Goal: Task Accomplishment & Management: Manage account settings

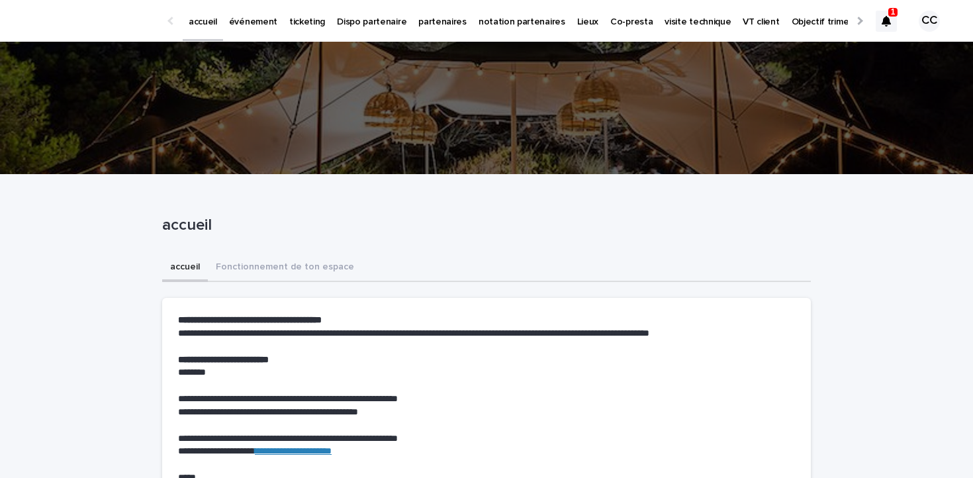
click at [255, 21] on p "événement" at bounding box center [253, 14] width 48 height 28
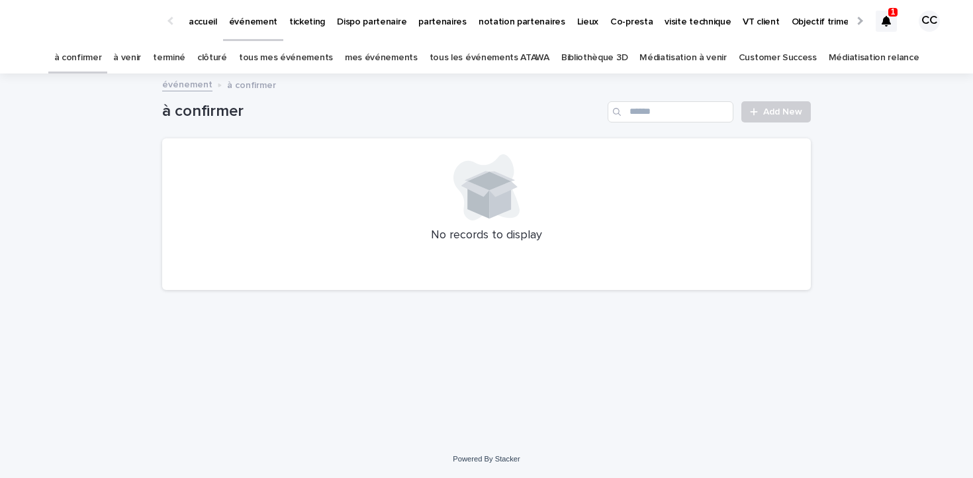
click at [141, 57] on link "à venir" at bounding box center [127, 57] width 28 height 31
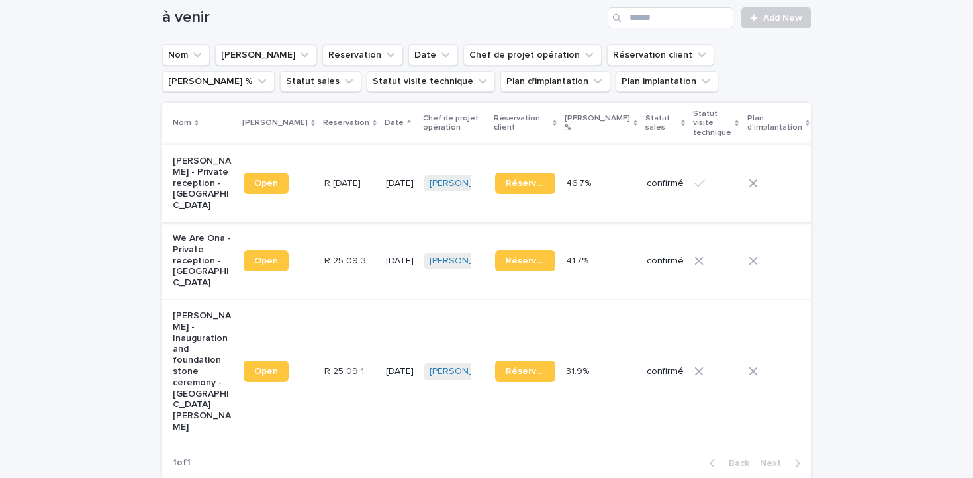
scroll to position [167, 0]
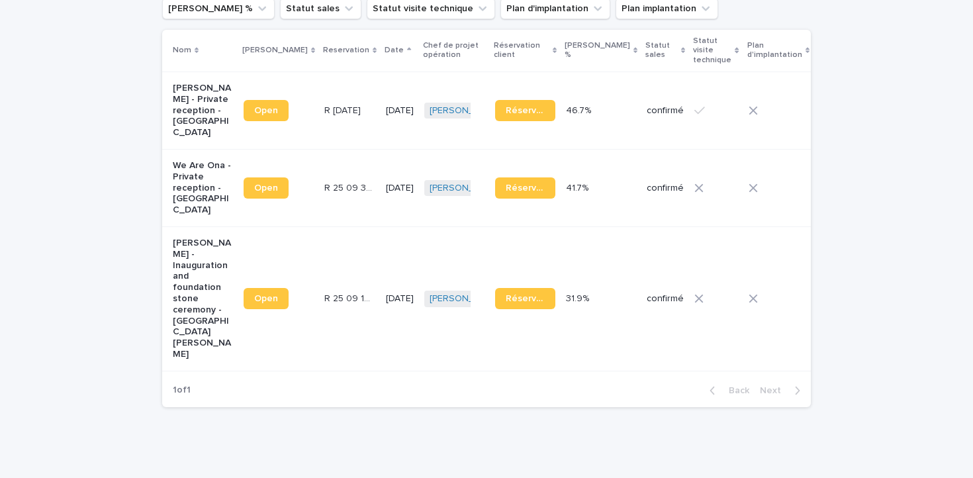
click at [210, 265] on p "[PERSON_NAME] - Inauguration and foundation stone ceremony - [GEOGRAPHIC_DATA][…" at bounding box center [203, 299] width 60 height 122
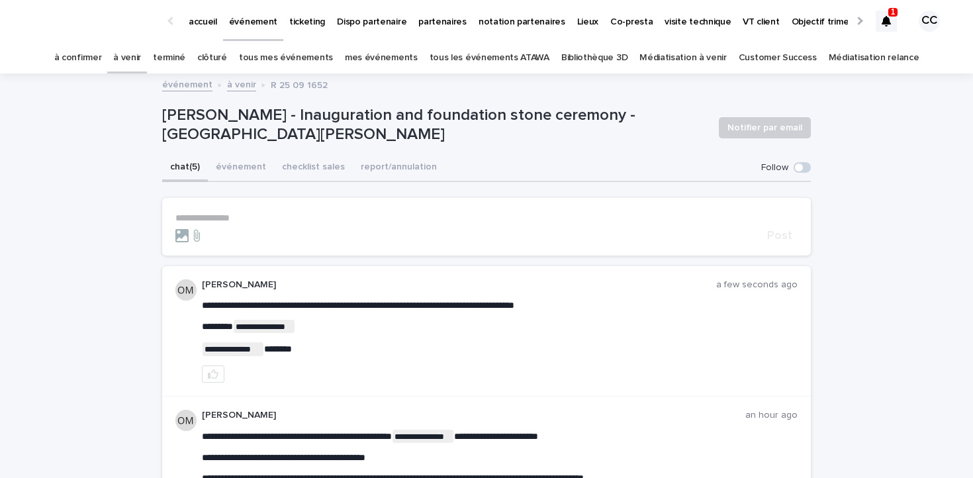
click at [799, 167] on span at bounding box center [799, 167] width 8 height 8
